Goal: Task Accomplishment & Management: Use online tool/utility

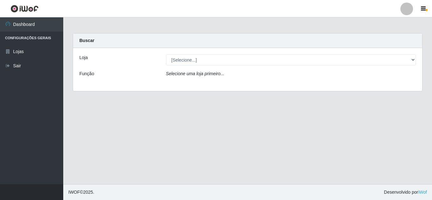
select select "462"
click at [166, 54] on select "[Selecione...] Queiroz [GEOGRAPHIC_DATA] - [GEOGRAPHIC_DATA]" at bounding box center [291, 59] width 250 height 11
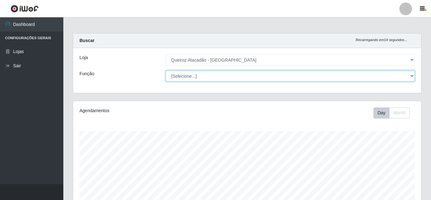
click at [201, 73] on select "[Selecione...] ASG ASG + Embalador Embalador + Embalador ++ Operador de Caixa O…" at bounding box center [289, 76] width 249 height 11
click at [203, 75] on select "[Selecione...] ASG ASG + Embalador Embalador + Embalador ++ Operador de Caixa O…" at bounding box center [289, 76] width 249 height 11
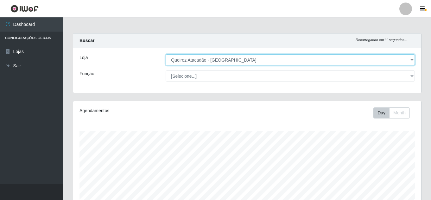
click at [336, 62] on select "[Selecione...] Queiroz [GEOGRAPHIC_DATA] - [GEOGRAPHIC_DATA]" at bounding box center [289, 59] width 249 height 11
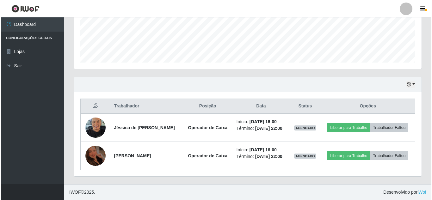
scroll to position [173, 0]
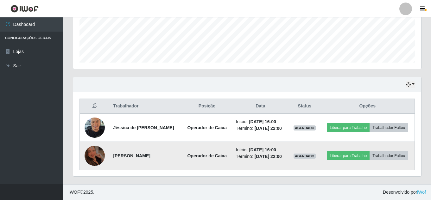
click at [94, 157] on img at bounding box center [94, 155] width 20 height 27
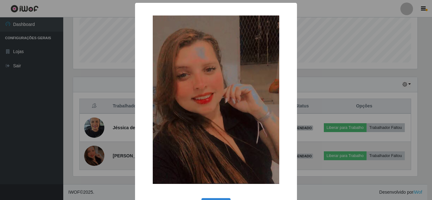
click at [94, 157] on div "× OK Cancel" at bounding box center [216, 100] width 432 height 200
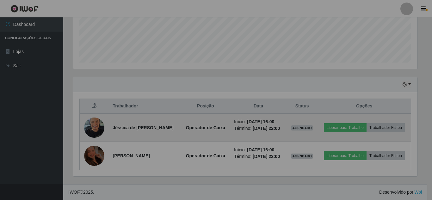
scroll to position [131, 348]
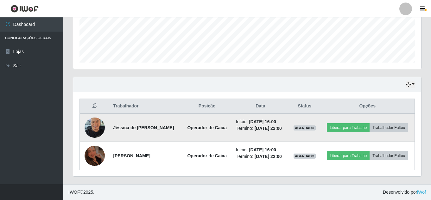
click at [90, 120] on img at bounding box center [94, 127] width 20 height 27
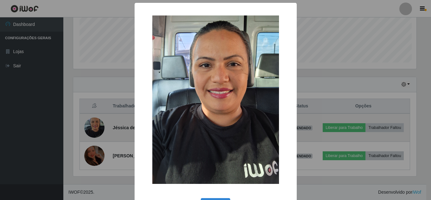
scroll to position [131, 345]
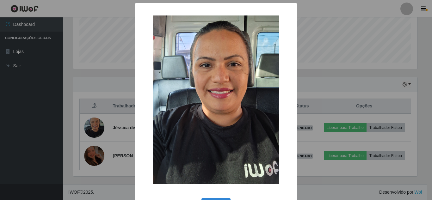
click at [90, 118] on div "× OK Cancel" at bounding box center [216, 100] width 432 height 200
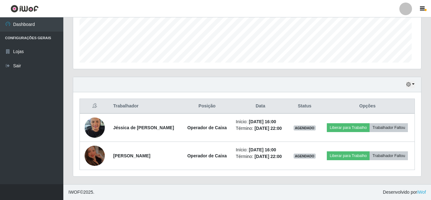
scroll to position [131, 348]
